Goal: Information Seeking & Learning: Learn about a topic

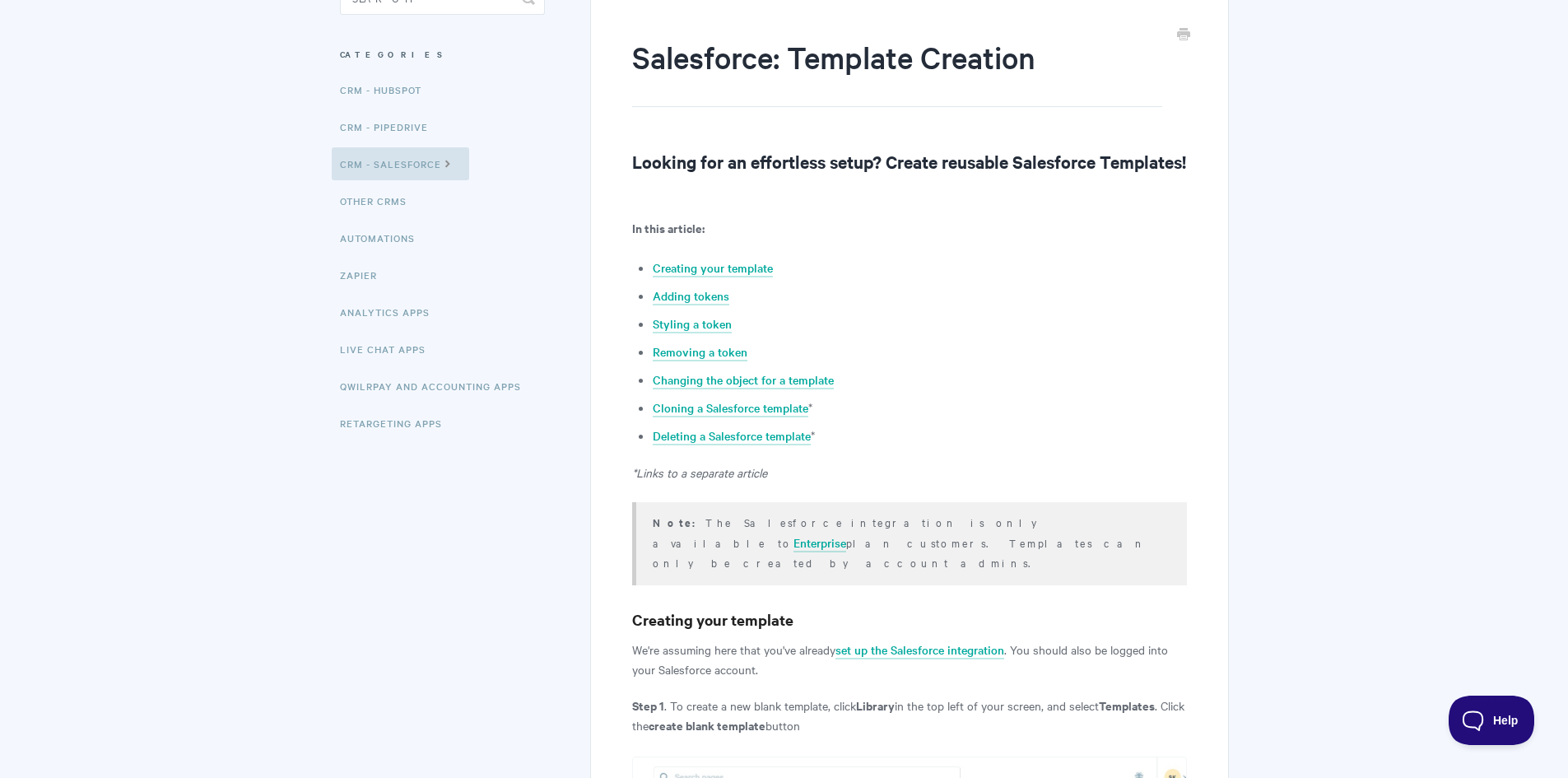
scroll to position [280, 0]
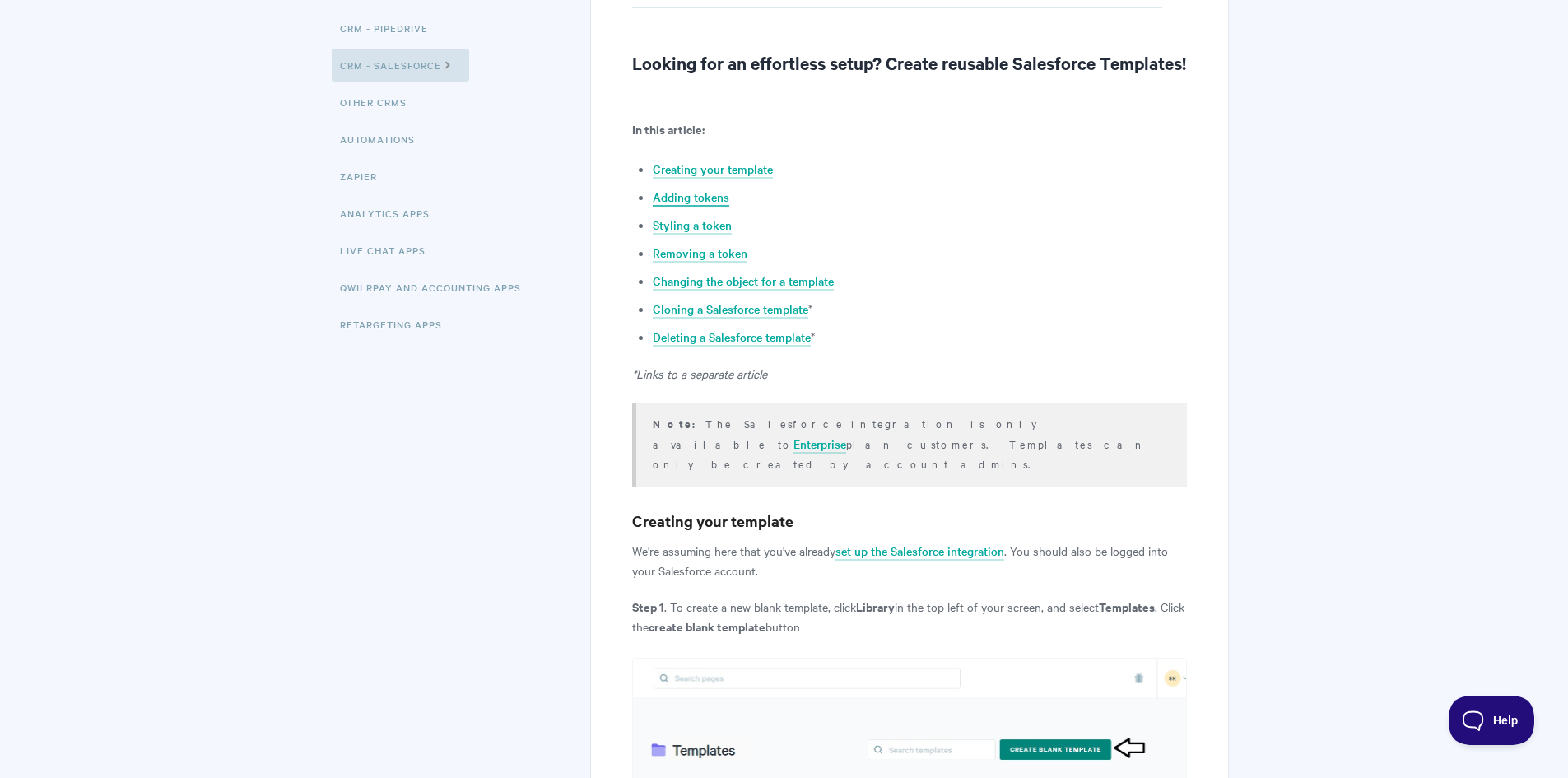
click at [698, 207] on link "Adding tokens" at bounding box center [691, 198] width 77 height 18
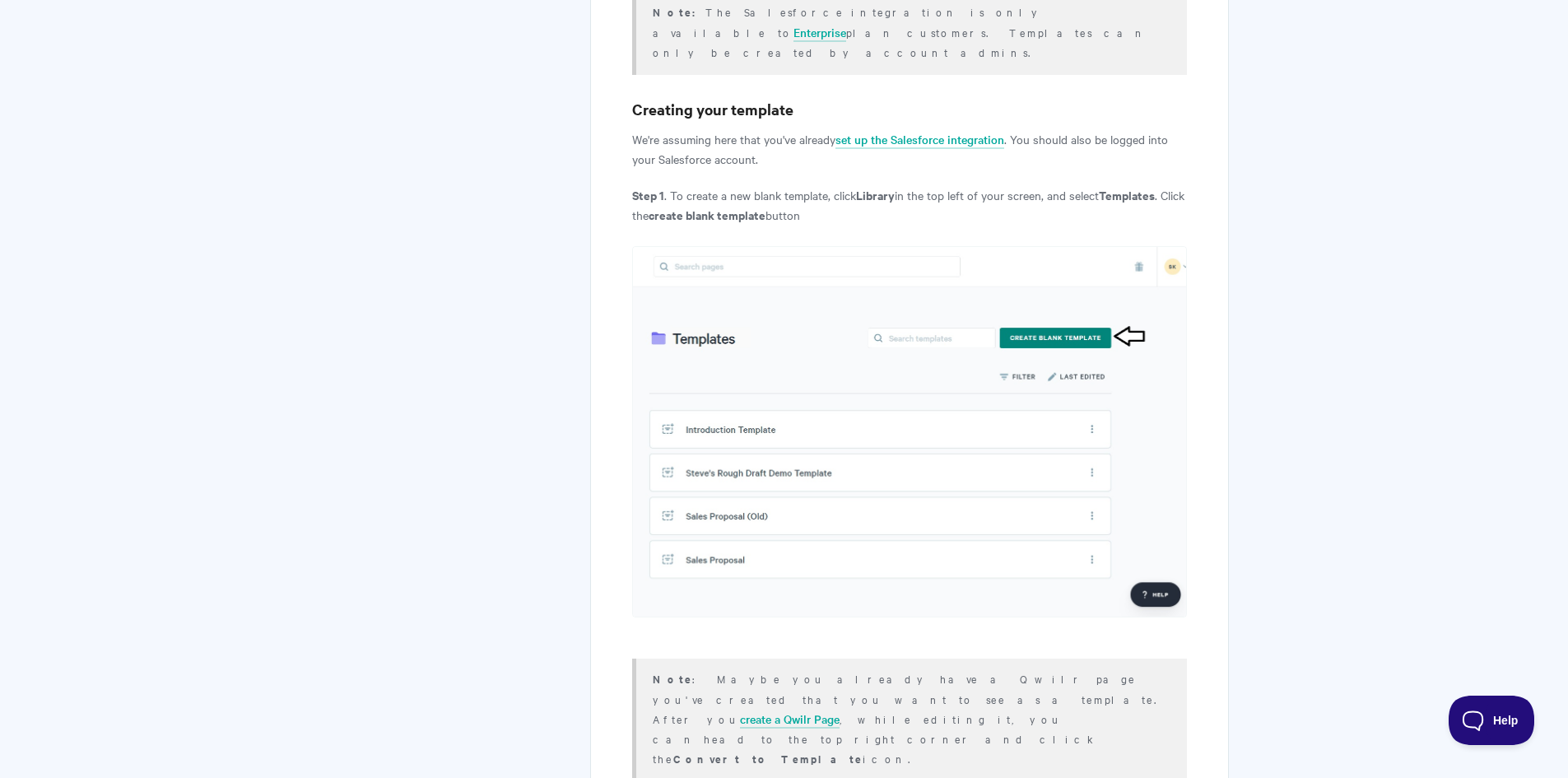
scroll to position [1104, 0]
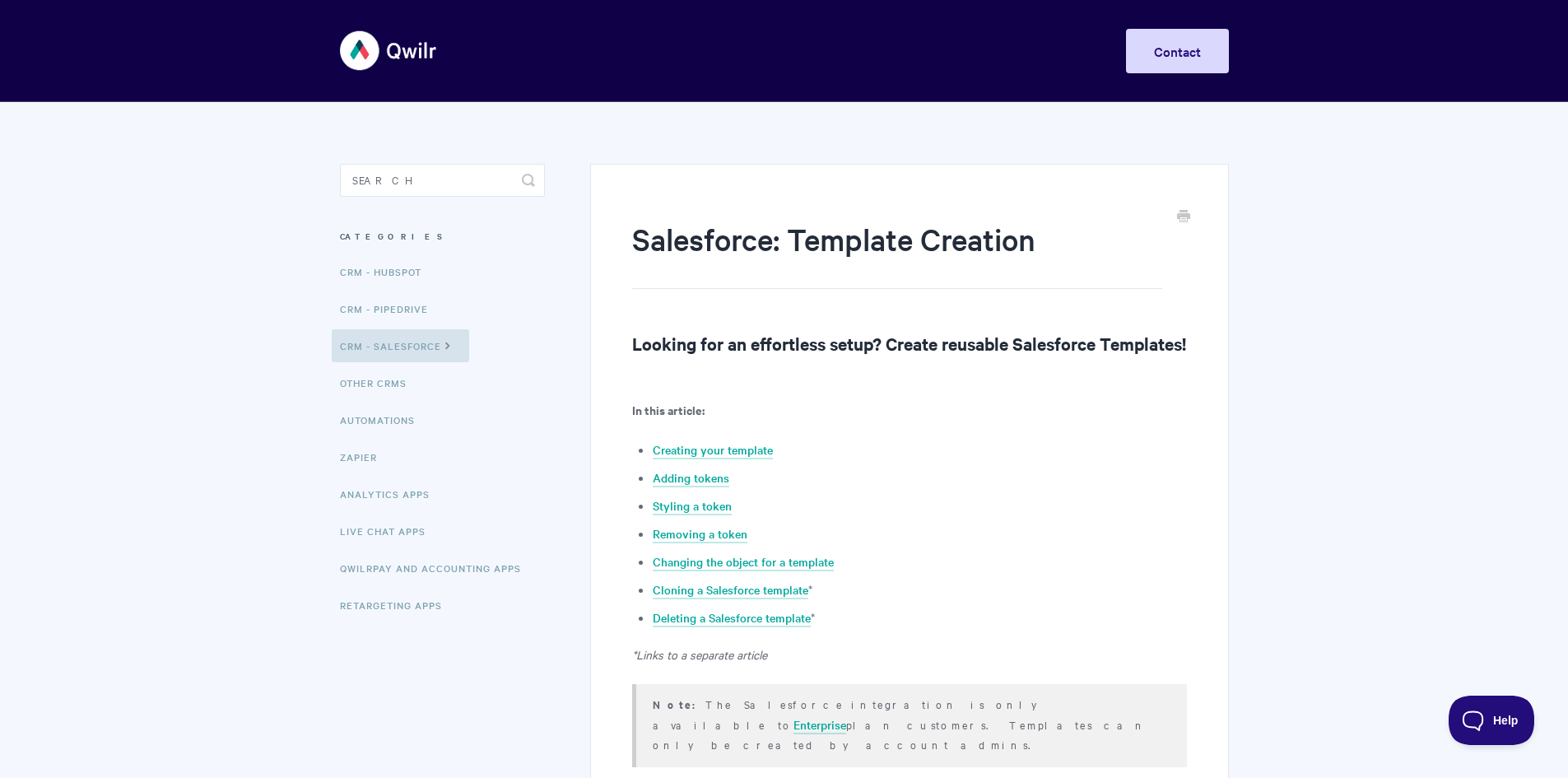
click at [369, 57] on img at bounding box center [389, 51] width 98 height 62
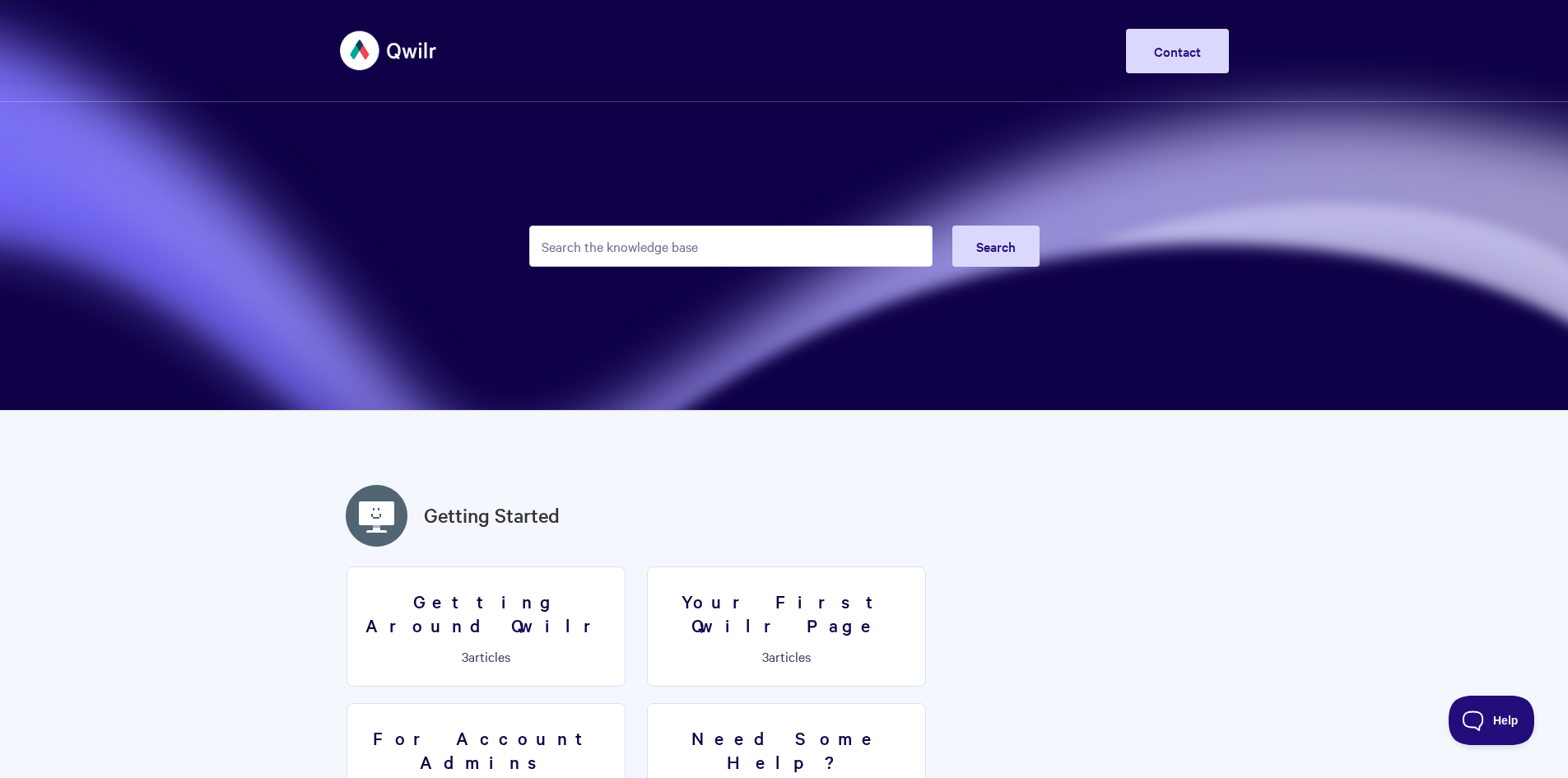
click at [652, 267] on form "Search" at bounding box center [785, 247] width 511 height 81
click at [652, 253] on input "Search the knowledge base" at bounding box center [731, 247] width 404 height 41
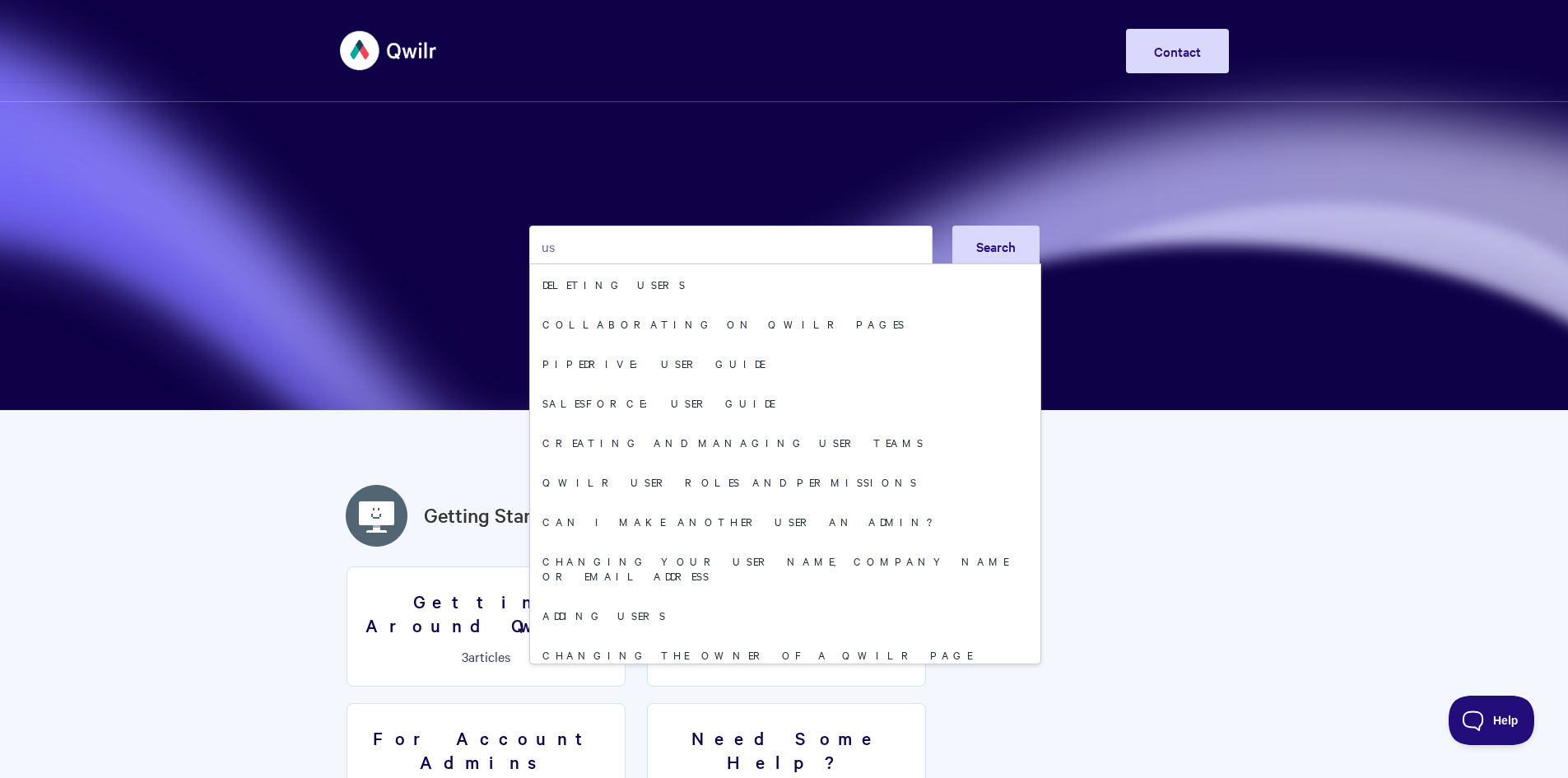
type input "u"
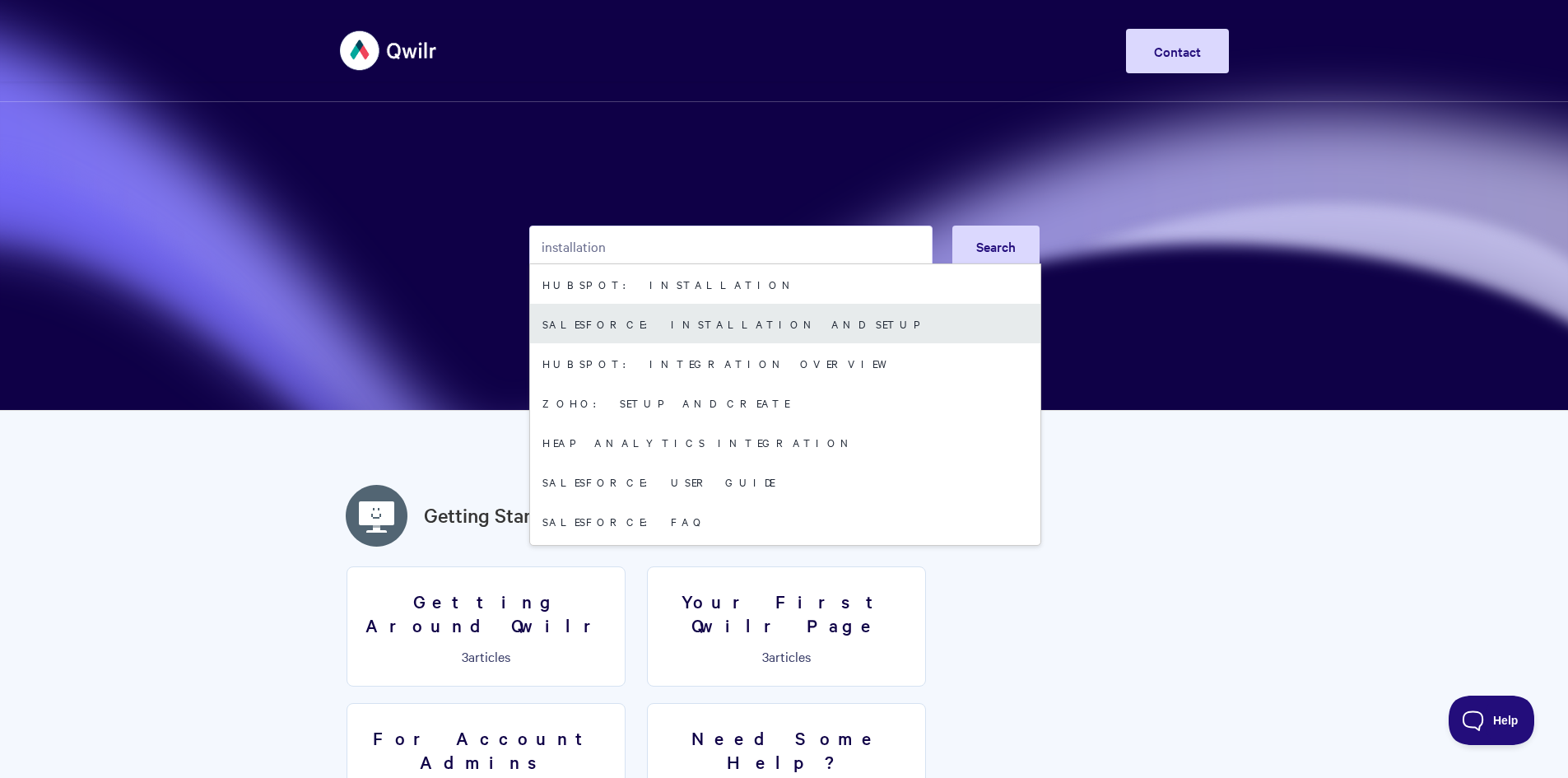
type input "installation"
click at [674, 311] on link "Salesforce: Installation and Setup" at bounding box center [786, 323] width 511 height 40
